Goal: Use online tool/utility: Utilize a website feature to perform a specific function

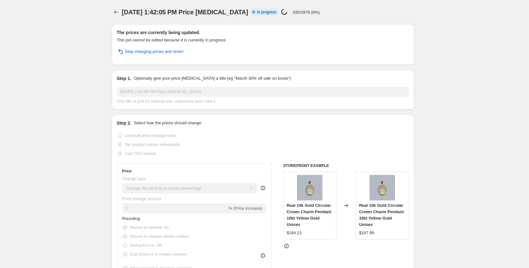
select select "percentage"
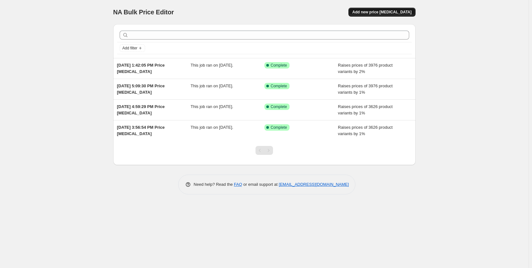
click at [385, 13] on span "Add new price [MEDICAL_DATA]" at bounding box center [381, 12] width 59 height 5
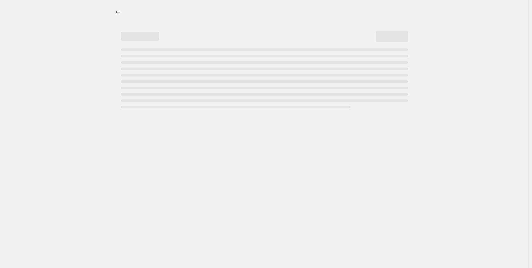
select select "percentage"
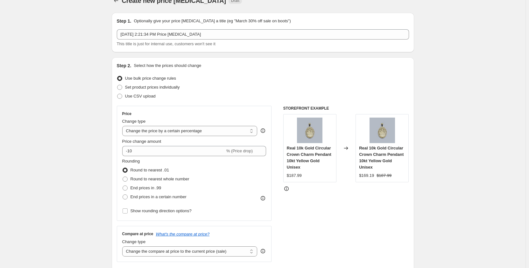
scroll to position [32, 0]
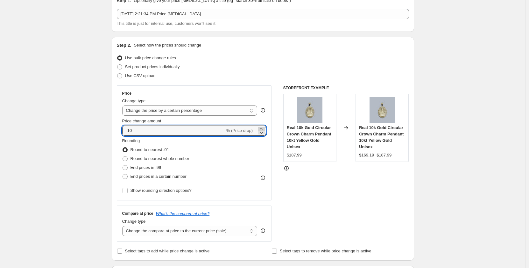
click at [264, 128] on icon at bounding box center [261, 128] width 6 height 6
drag, startPoint x: 132, startPoint y: 131, endPoint x: 120, endPoint y: 129, distance: 12.2
click at [120, 129] on div "Price Change type Change the price to a certain amount Change the price by a ce…" at bounding box center [194, 142] width 155 height 115
click at [263, 128] on icon at bounding box center [261, 129] width 3 height 2
type input "-8"
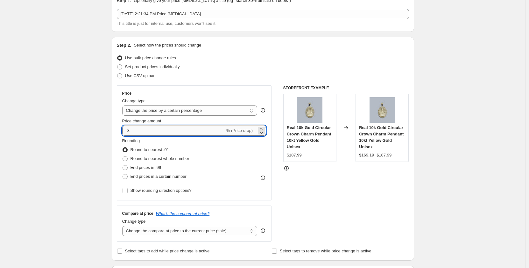
click at [222, 131] on input "-8" at bounding box center [173, 130] width 103 height 10
click at [265, 129] on icon at bounding box center [261, 128] width 6 height 6
type input "1"
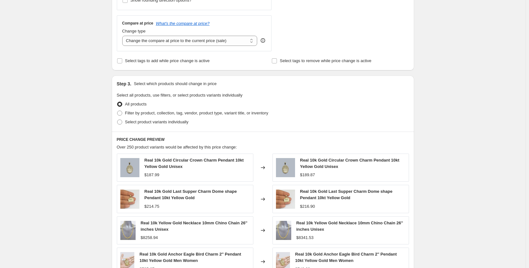
scroll to position [379, 0]
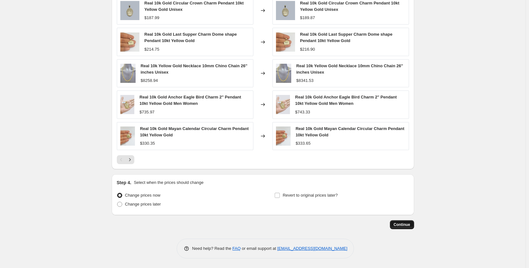
click at [410, 226] on span "Continue" at bounding box center [402, 224] width 17 height 5
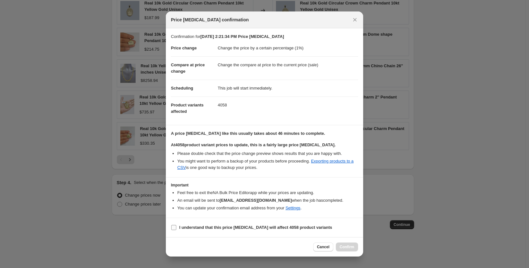
click at [175, 227] on input "I understand that this price [MEDICAL_DATA] will affect 4058 product variants" at bounding box center [173, 227] width 5 height 5
checkbox input "true"
click at [355, 246] on button "Confirm" at bounding box center [347, 246] width 22 height 9
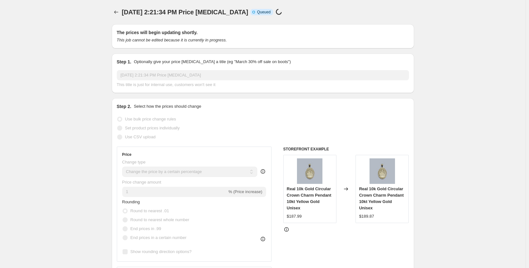
scroll to position [379, 0]
